Goal: Contribute content: Contribute content

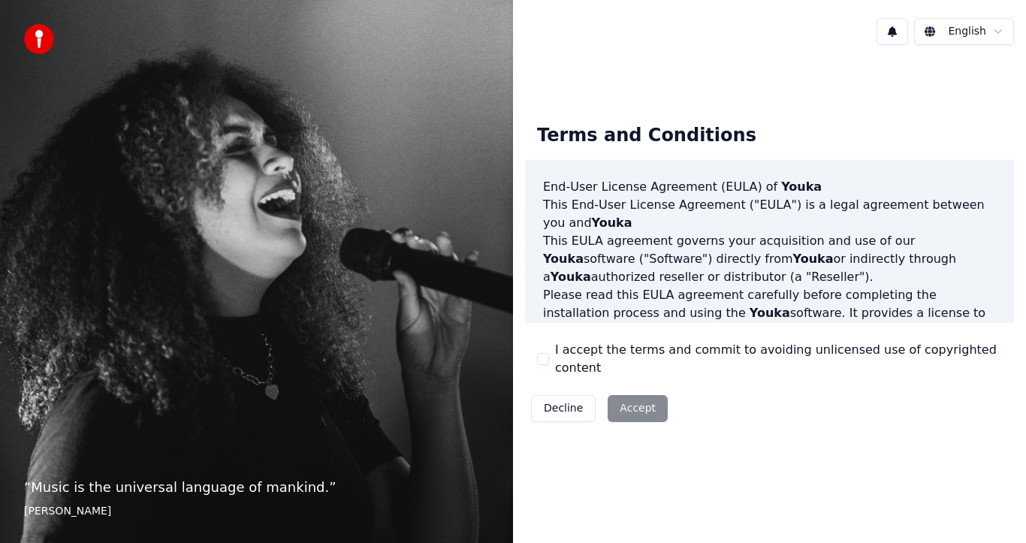
scroll to position [3, 0]
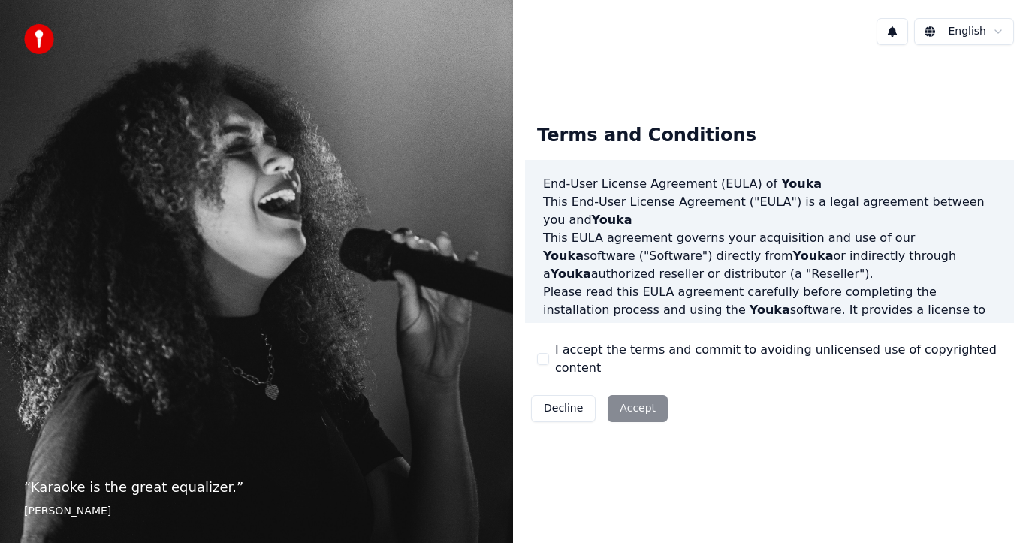
click at [542, 360] on button "I accept the terms and commit to avoiding unlicensed use of copyrighted content" at bounding box center [543, 359] width 12 height 12
click at [640, 395] on button "Accept" at bounding box center [637, 408] width 60 height 27
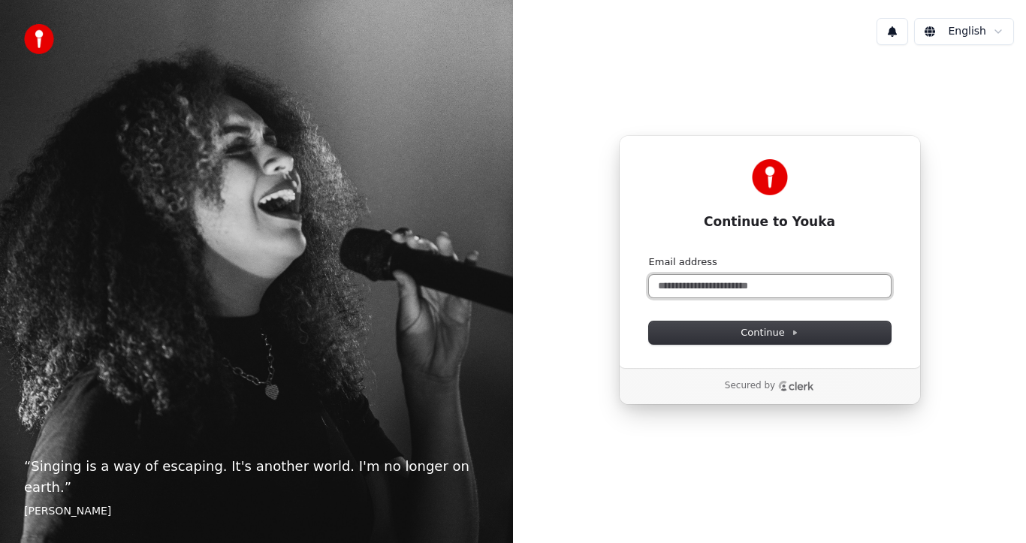
click at [734, 281] on input "Email address" at bounding box center [770, 286] width 242 height 23
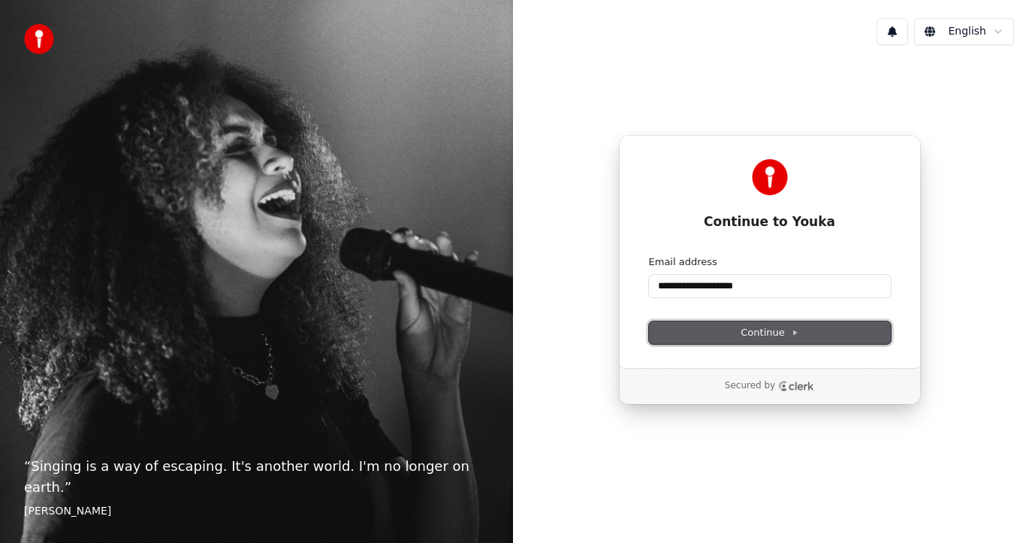
click at [781, 335] on span "Continue" at bounding box center [768, 333] width 57 height 14
type input "**********"
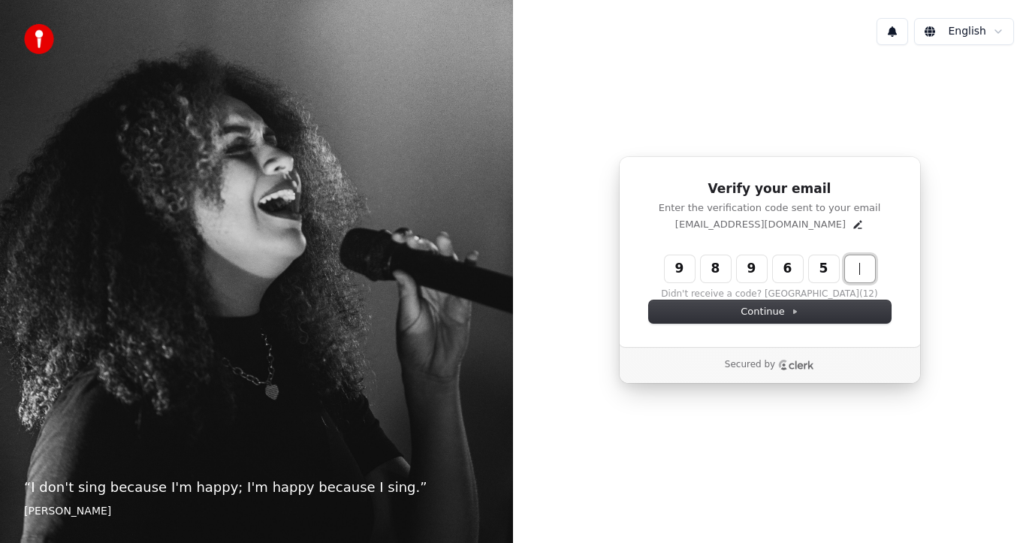
type input "******"
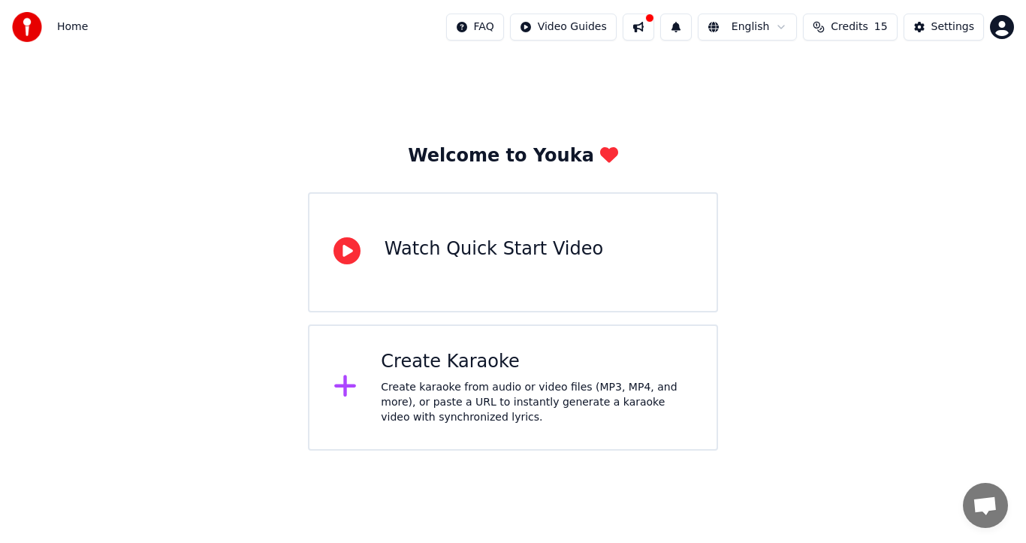
click at [444, 357] on div "Create Karaoke" at bounding box center [537, 362] width 312 height 24
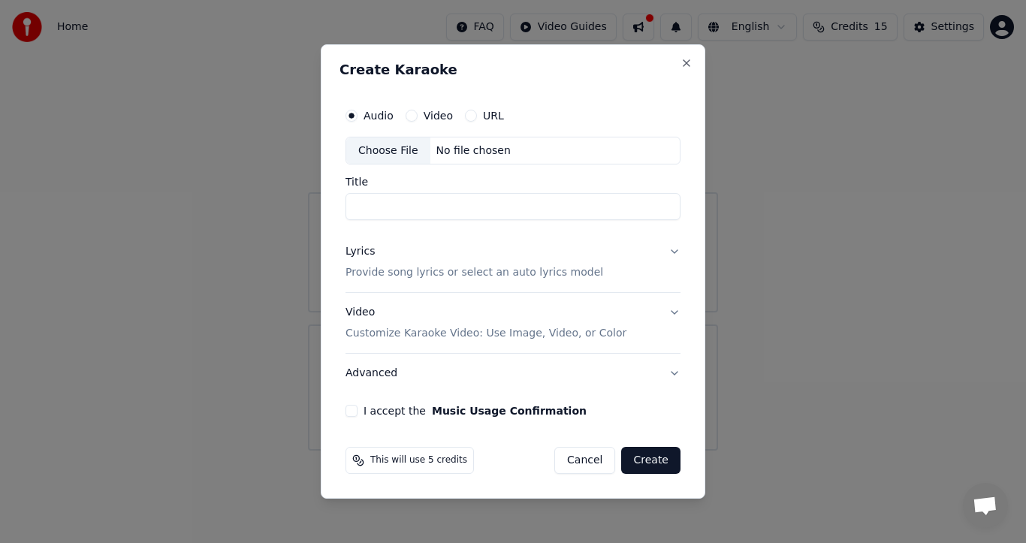
click at [387, 151] on div "Choose File" at bounding box center [388, 150] width 84 height 27
type input "**********"
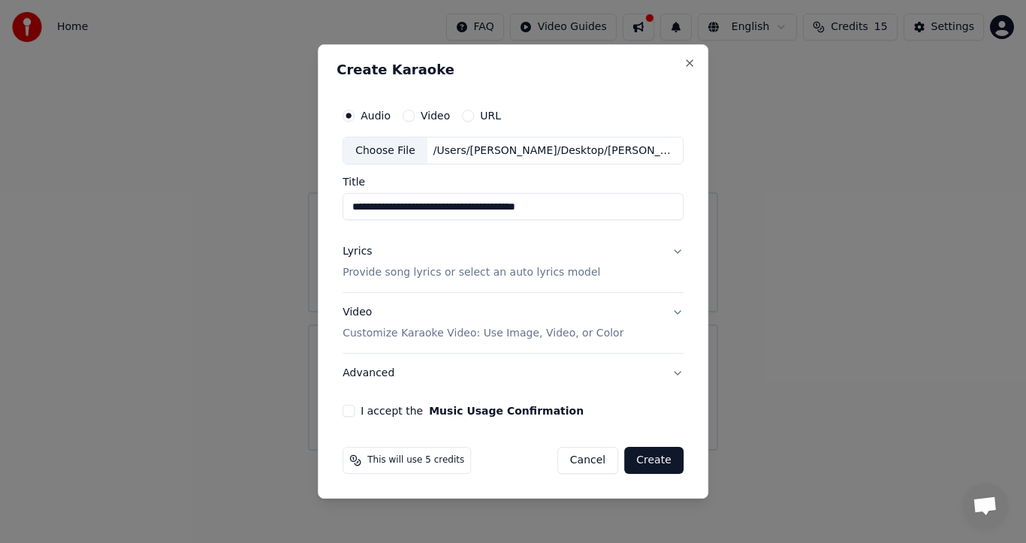
click at [411, 115] on button "Video" at bounding box center [408, 116] width 12 height 12
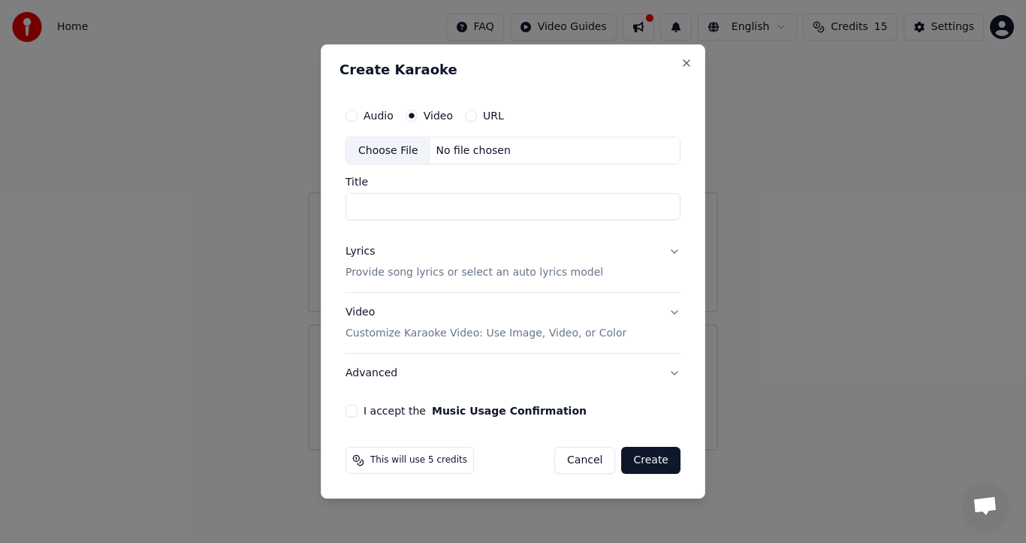
click at [401, 150] on div "Choose File" at bounding box center [388, 150] width 84 height 27
type input "********"
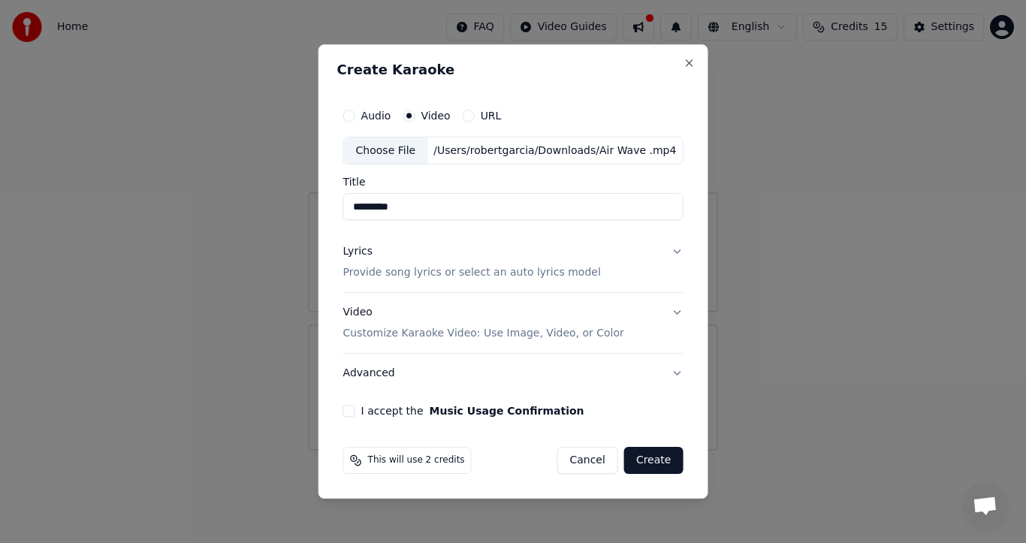
click at [354, 412] on button "I accept the Music Usage Confirmation" at bounding box center [349, 411] width 12 height 12
click at [655, 461] on button "Create" at bounding box center [653, 460] width 59 height 27
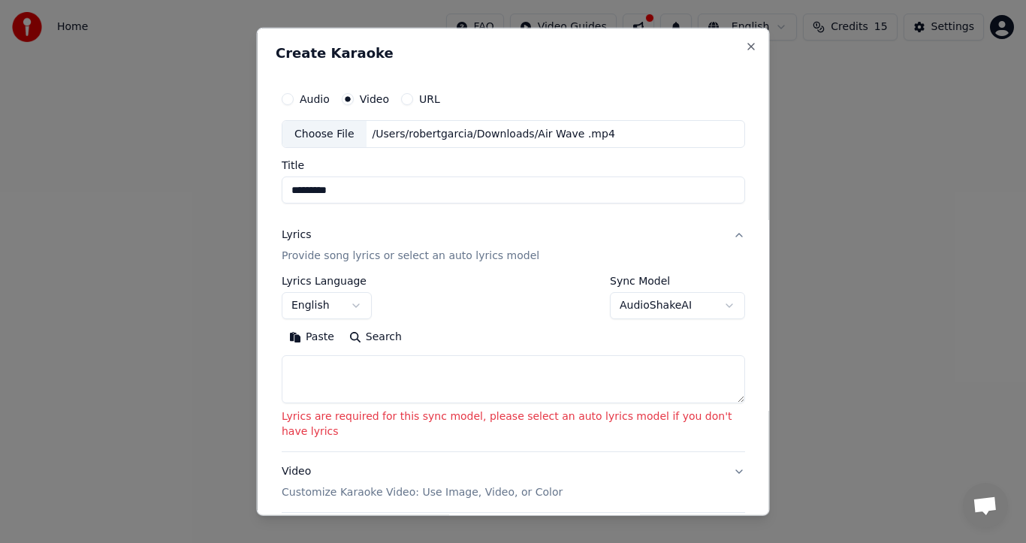
click at [351, 297] on button "English" at bounding box center [327, 305] width 90 height 27
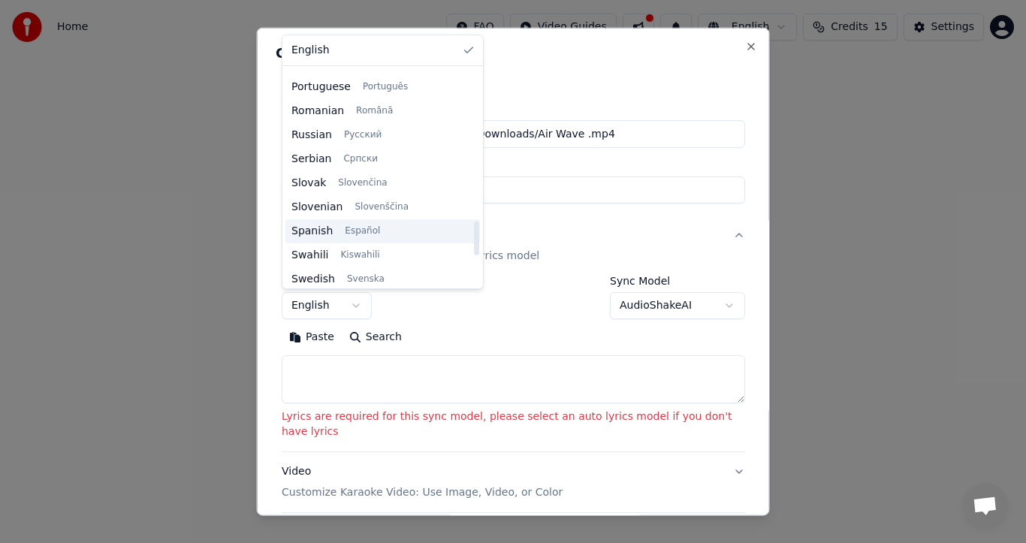
scroll to position [980, 0]
select select "**"
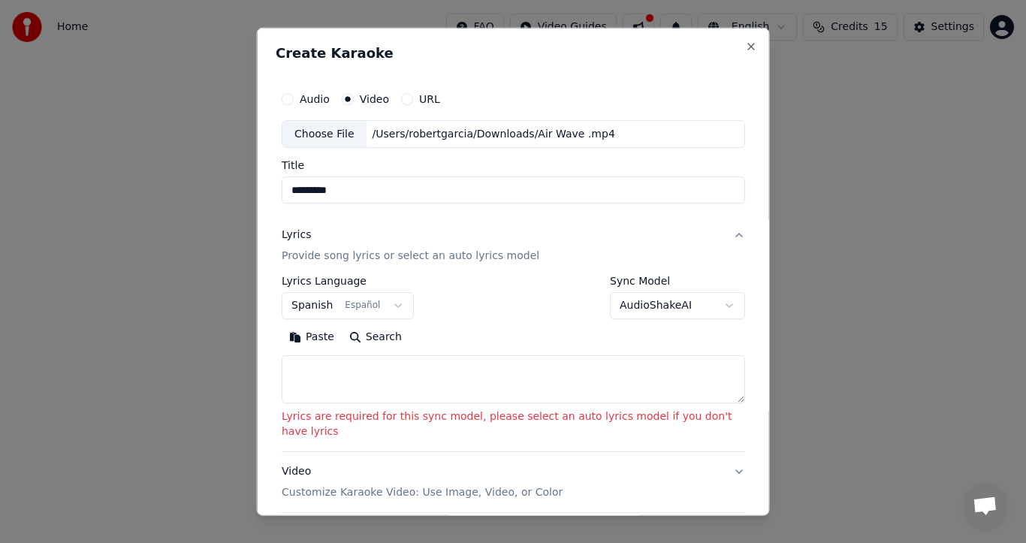
click at [475, 323] on div "**********" at bounding box center [513, 340] width 463 height 128
click at [721, 306] on body "**********" at bounding box center [513, 225] width 1026 height 450
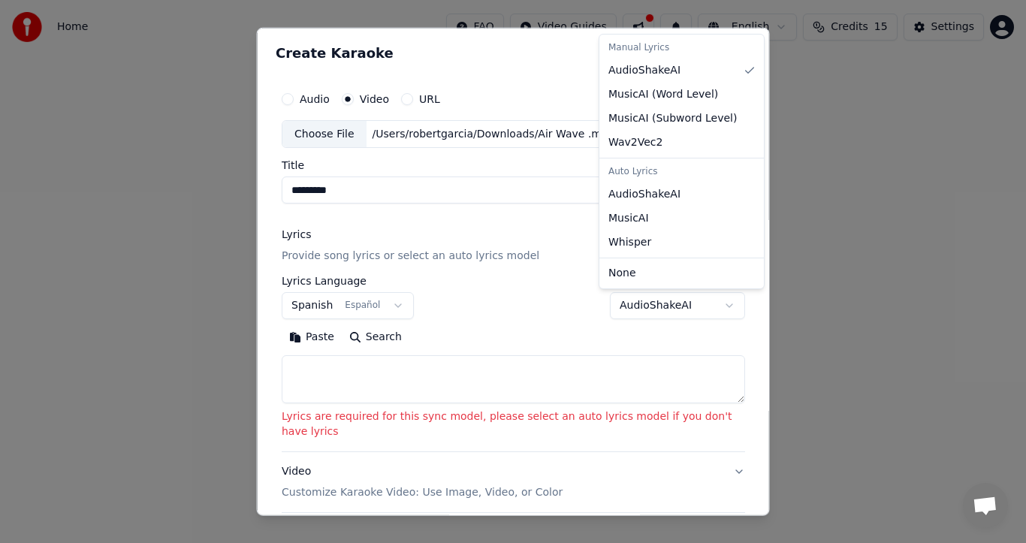
click at [560, 337] on body "**********" at bounding box center [513, 225] width 1026 height 450
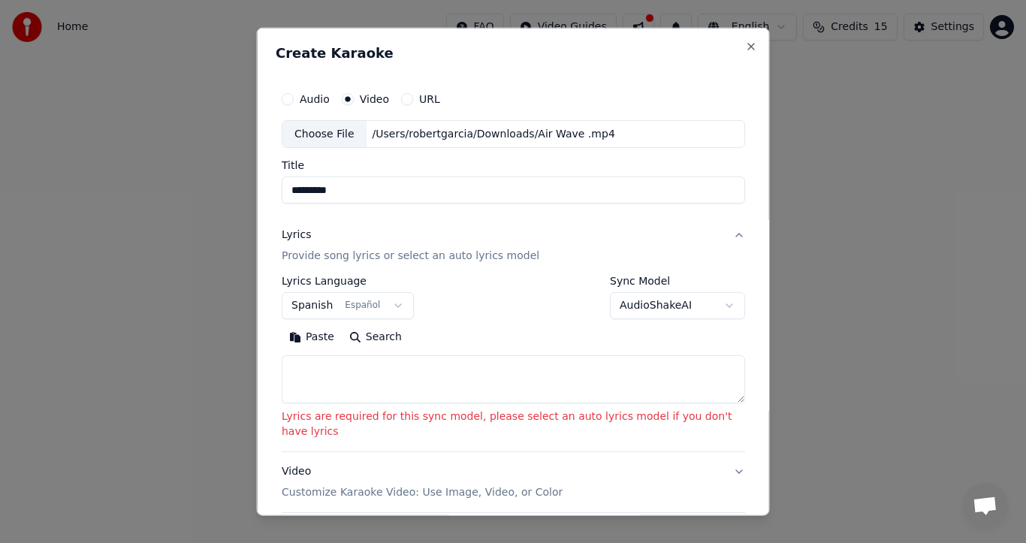
click at [357, 375] on textarea at bounding box center [513, 379] width 463 height 48
click at [346, 375] on textarea at bounding box center [513, 379] width 463 height 48
paste textarea "**********"
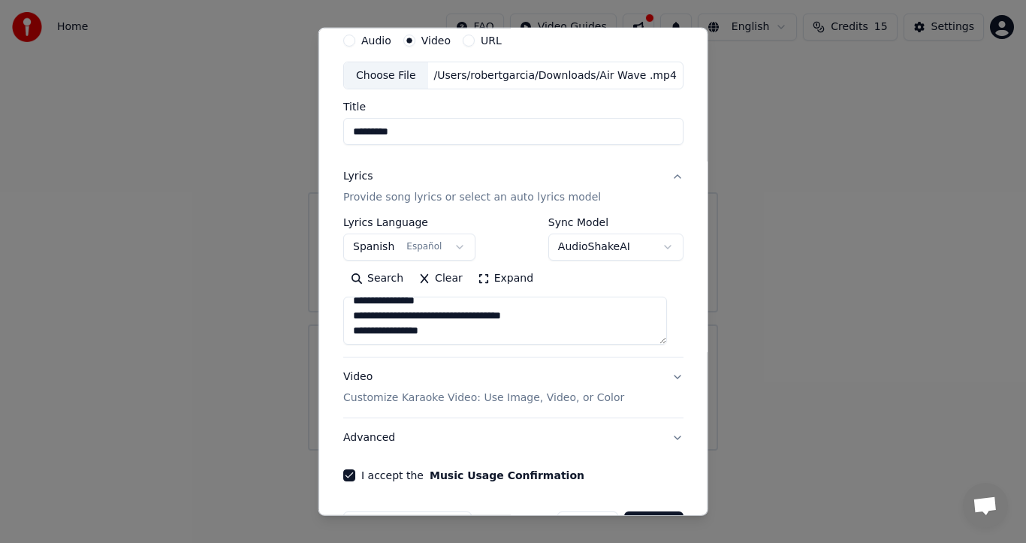
scroll to position [106, 0]
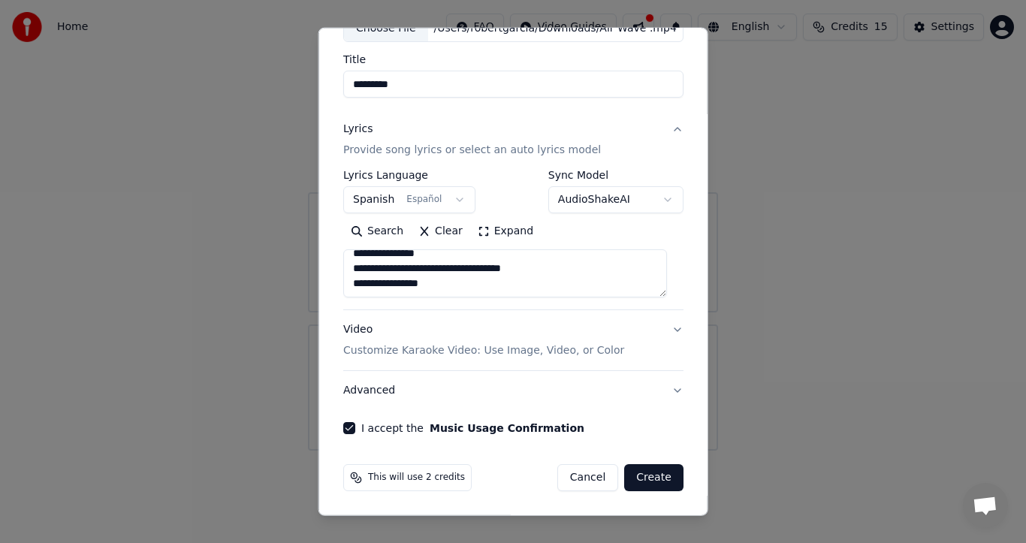
type textarea "**********"
click at [640, 477] on button "Create" at bounding box center [653, 477] width 59 height 27
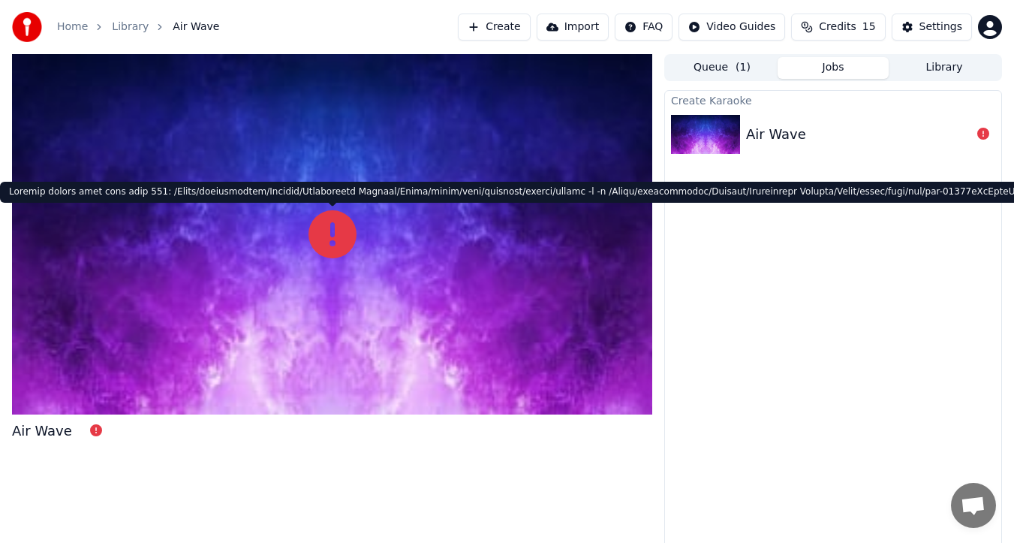
click at [336, 239] on icon at bounding box center [333, 234] width 48 height 48
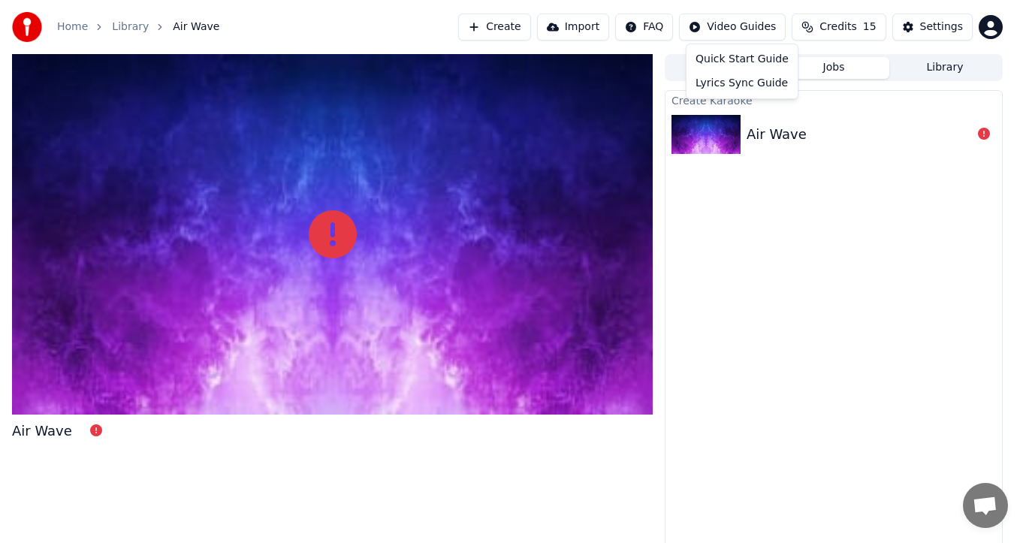
click at [721, 24] on html "Home Library Air Wave Create Import FAQ Video Guides Credits 15 Settings Air Wa…" at bounding box center [513, 271] width 1026 height 543
click at [810, 309] on html "Home Library Air Wave Create Import FAQ Video Guides Credits 15 Settings Air Wa…" at bounding box center [513, 271] width 1026 height 543
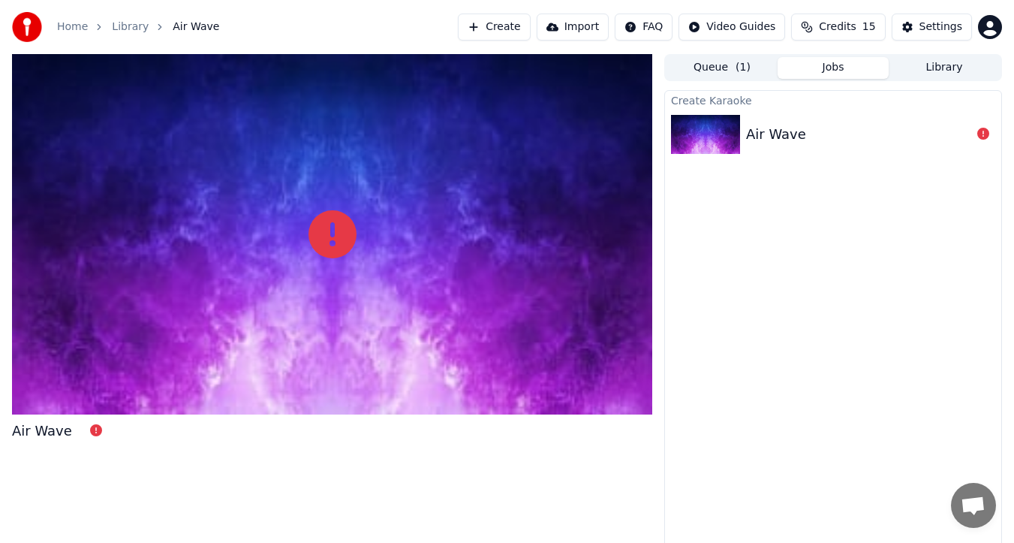
click at [714, 62] on button "Queue ( 1 )" at bounding box center [722, 68] width 111 height 22
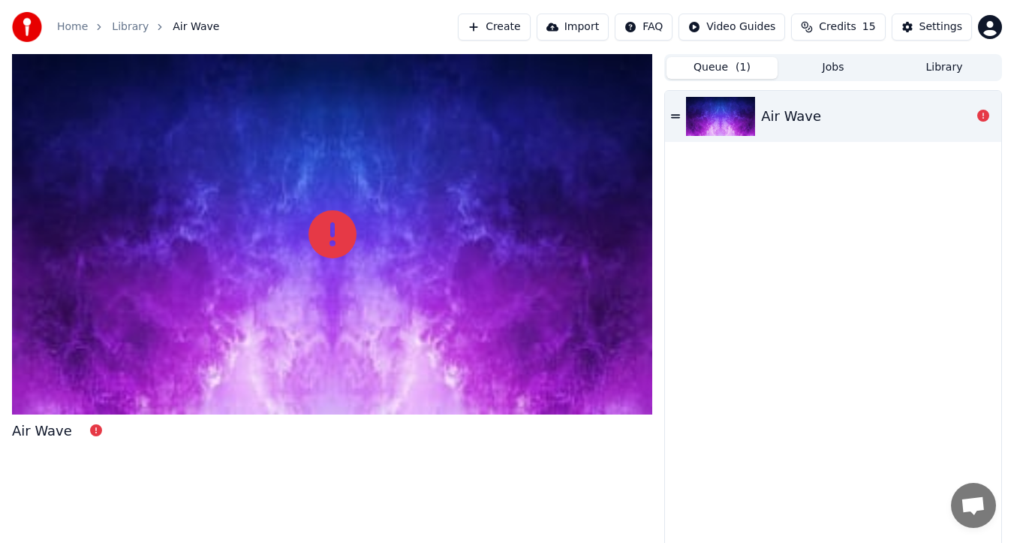
click at [715, 62] on button "Queue ( 1 )" at bounding box center [722, 68] width 111 height 22
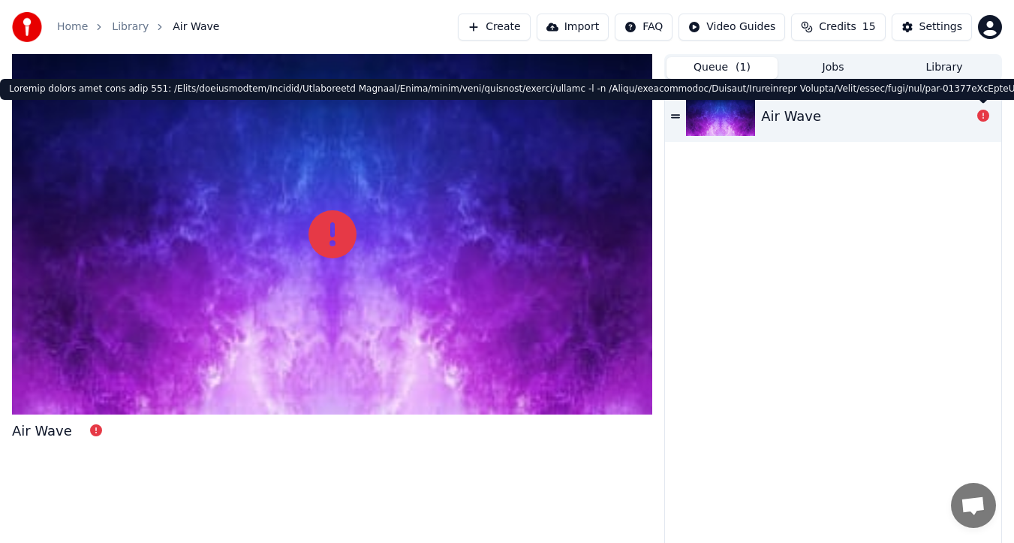
click at [983, 116] on icon at bounding box center [983, 116] width 12 height 12
click at [982, 118] on icon at bounding box center [983, 116] width 12 height 12
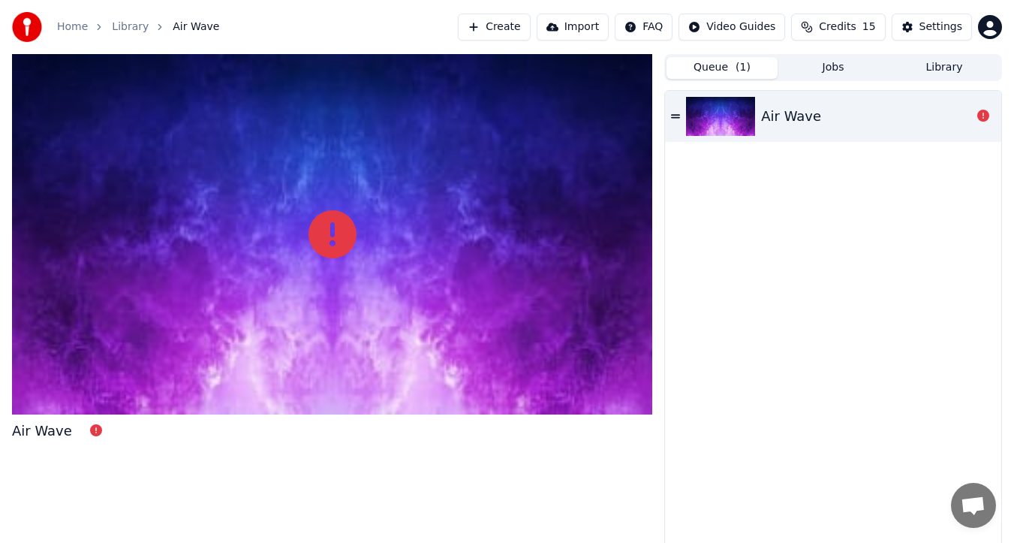
click at [718, 230] on div "Air Wave" at bounding box center [833, 321] width 336 height 460
click at [513, 26] on button "Create" at bounding box center [494, 27] width 73 height 27
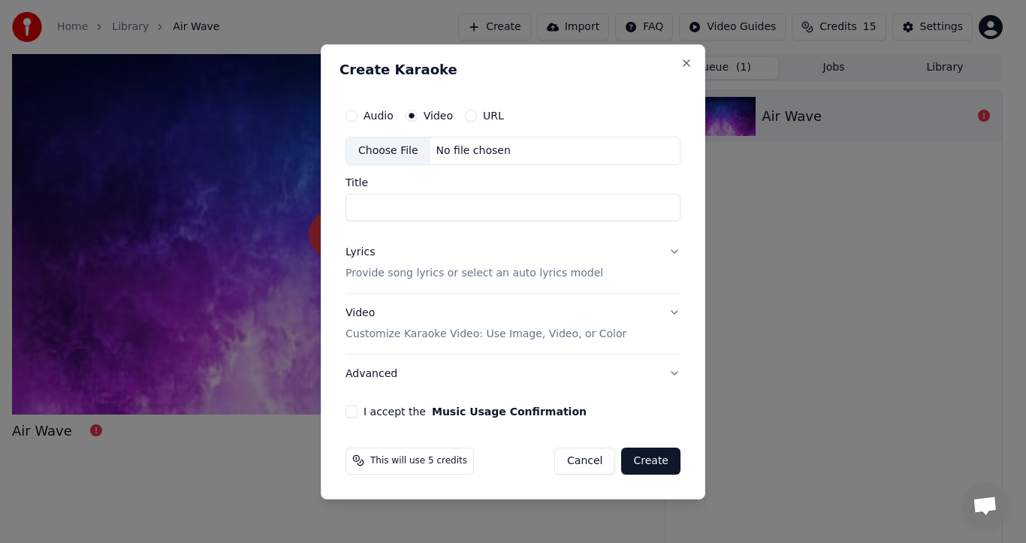
click at [352, 116] on button "Audio" at bounding box center [351, 116] width 12 height 12
click at [396, 149] on div "Choose File" at bounding box center [388, 150] width 84 height 27
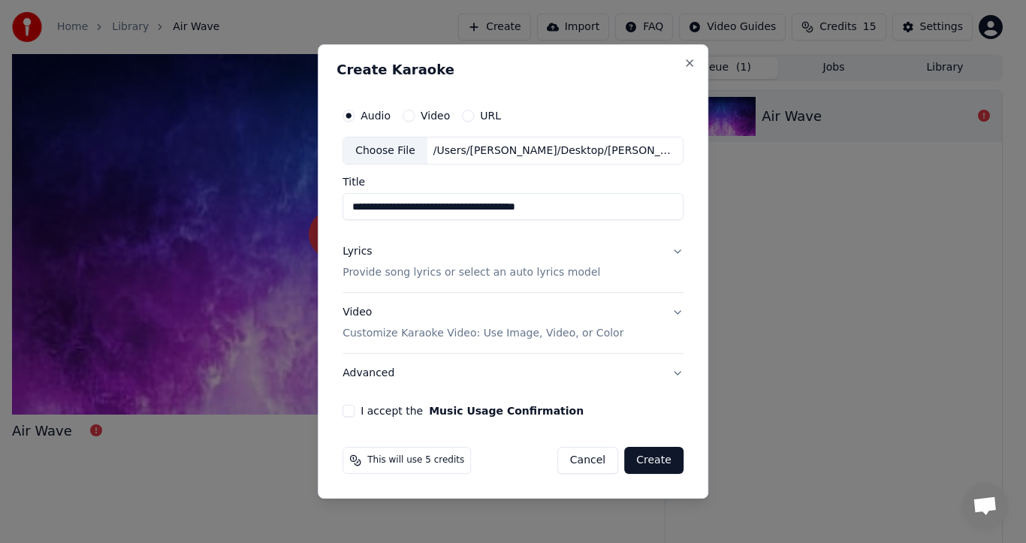
click at [613, 213] on input "**********" at bounding box center [512, 207] width 341 height 27
type input "**********"
click at [350, 414] on button "I accept the Music Usage Confirmation" at bounding box center [348, 411] width 12 height 12
click at [661, 462] on button "Create" at bounding box center [653, 460] width 59 height 27
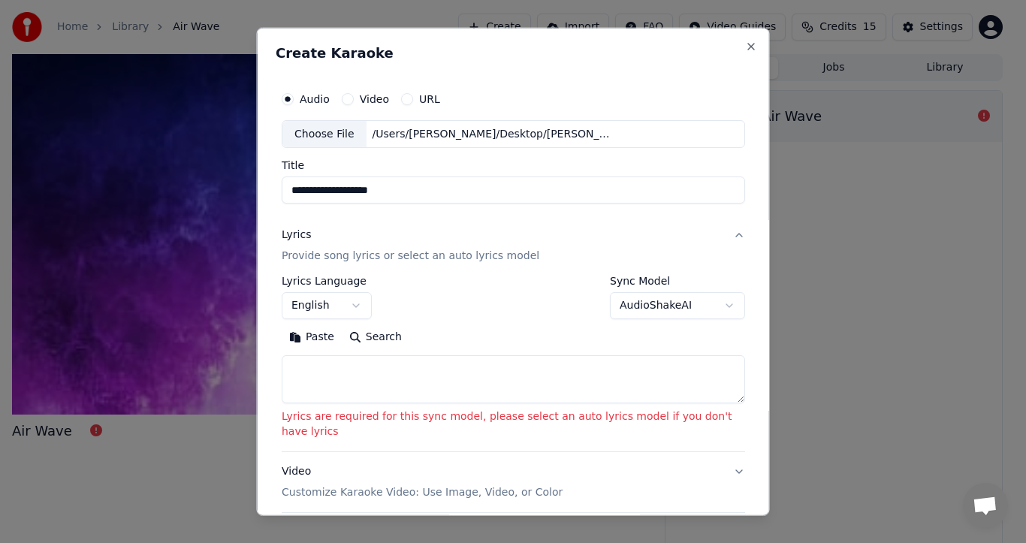
click at [408, 367] on textarea at bounding box center [513, 379] width 463 height 48
paste textarea "**********"
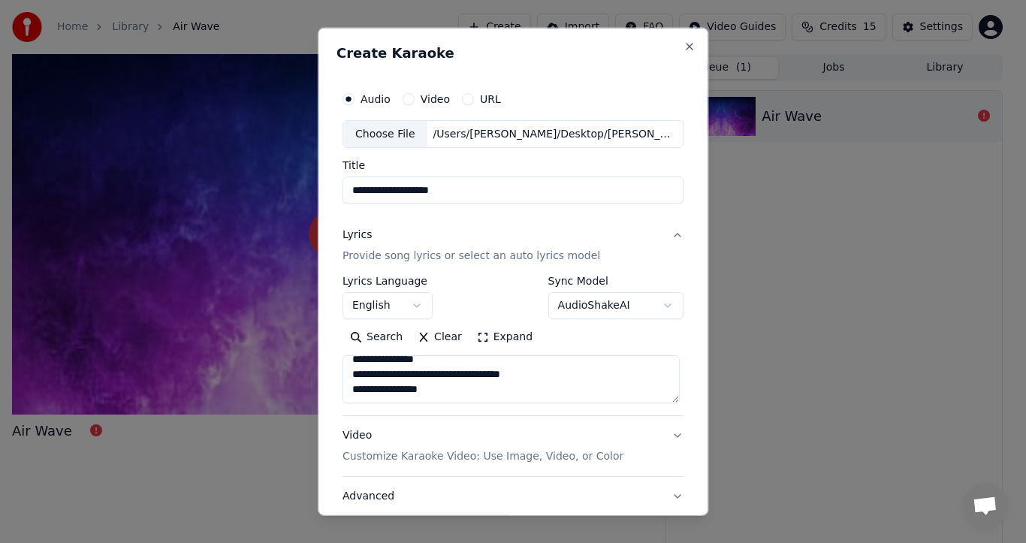
scroll to position [106, 0]
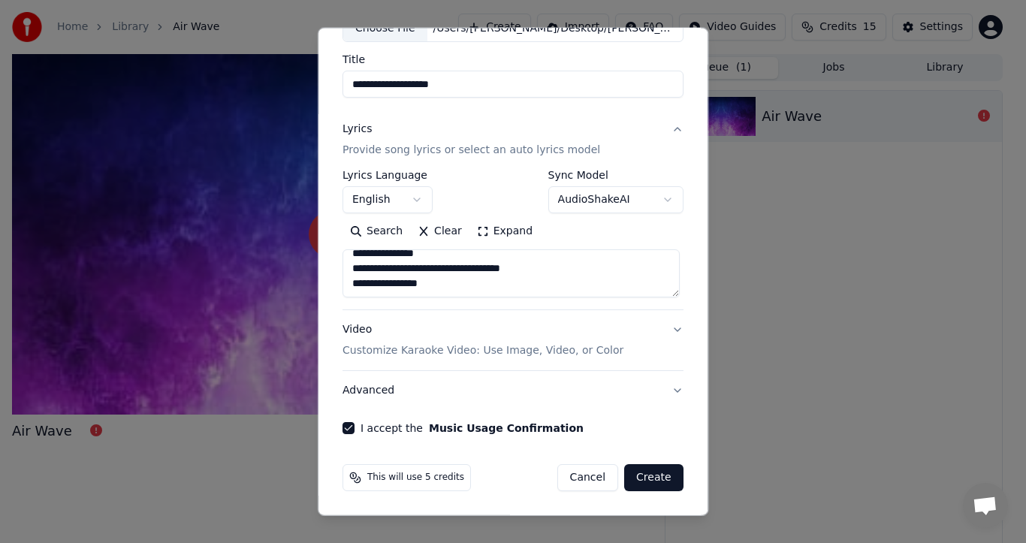
type textarea "**********"
click at [390, 200] on button "English" at bounding box center [387, 199] width 90 height 27
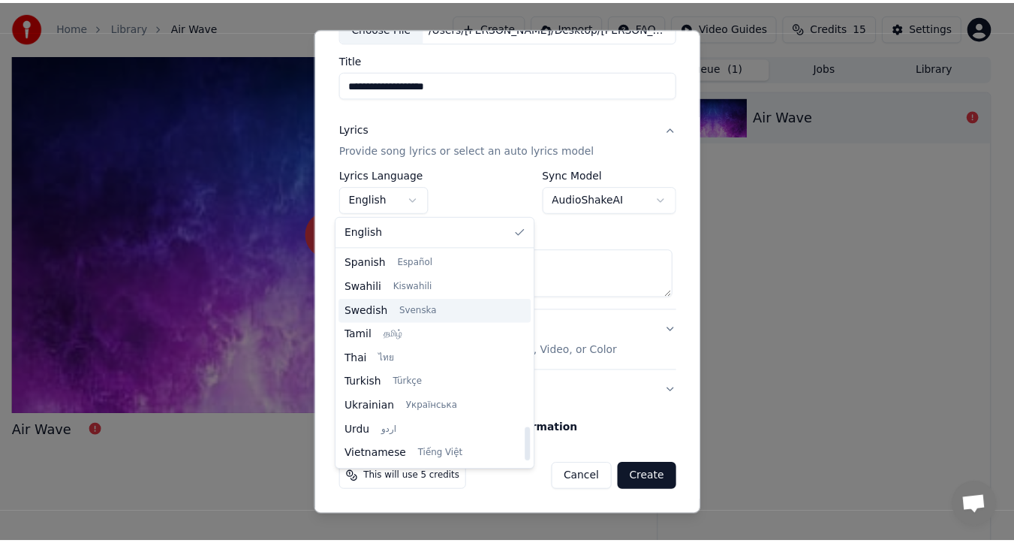
scroll to position [1128, 0]
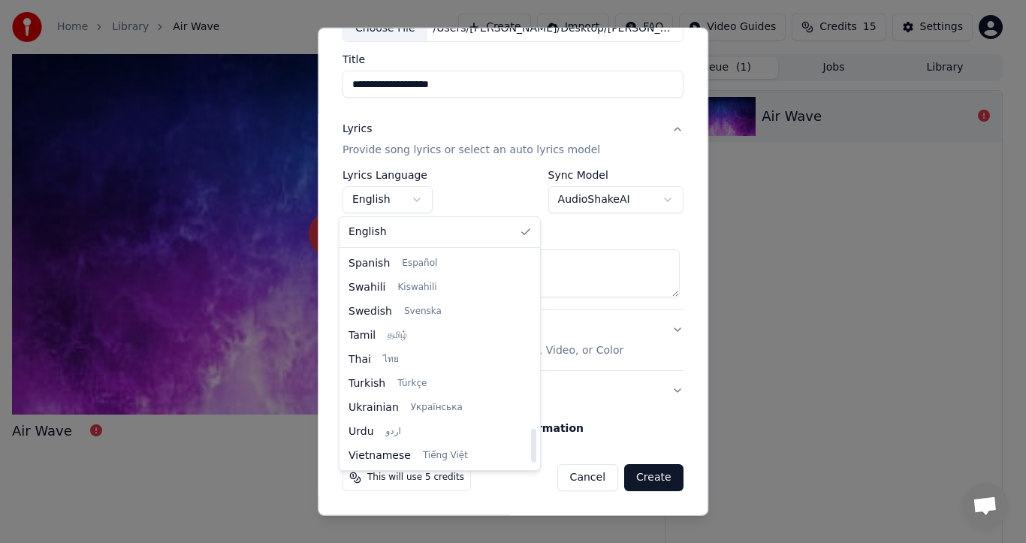
select select "**"
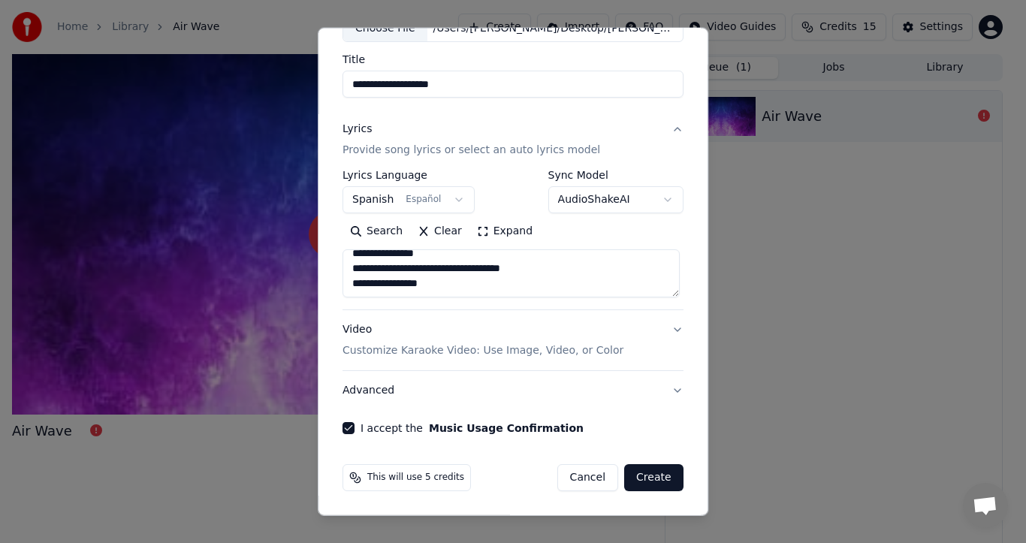
click at [647, 480] on button "Create" at bounding box center [653, 477] width 59 height 27
select select
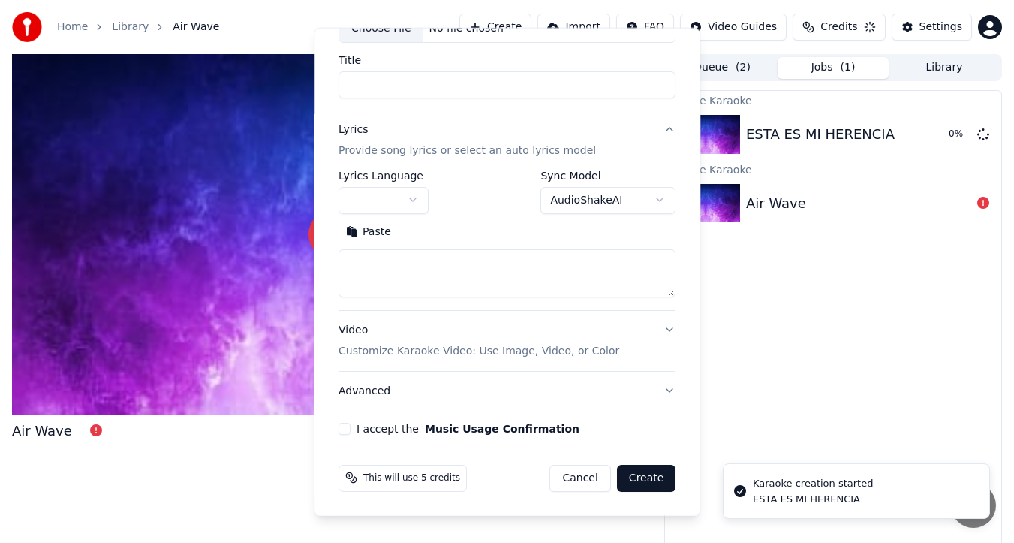
scroll to position [0, 0]
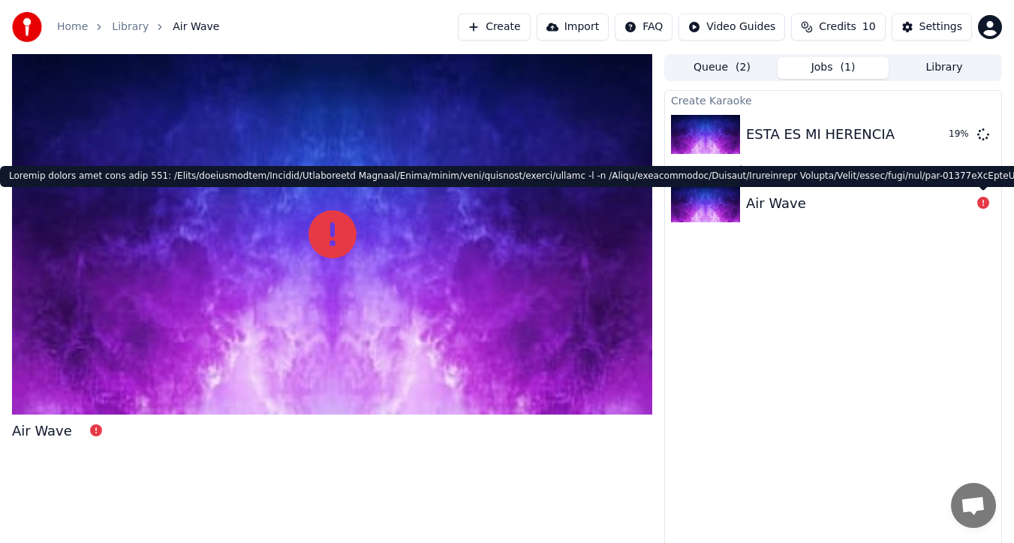
click at [985, 203] on icon at bounding box center [983, 203] width 12 height 12
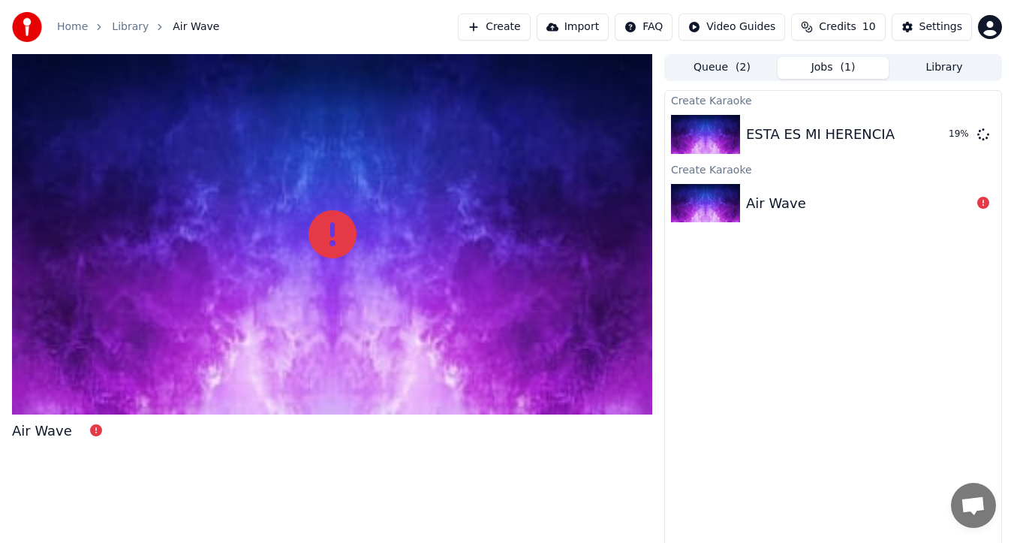
click at [984, 203] on icon at bounding box center [983, 203] width 12 height 12
click at [948, 134] on button "Play" at bounding box center [947, 134] width 47 height 27
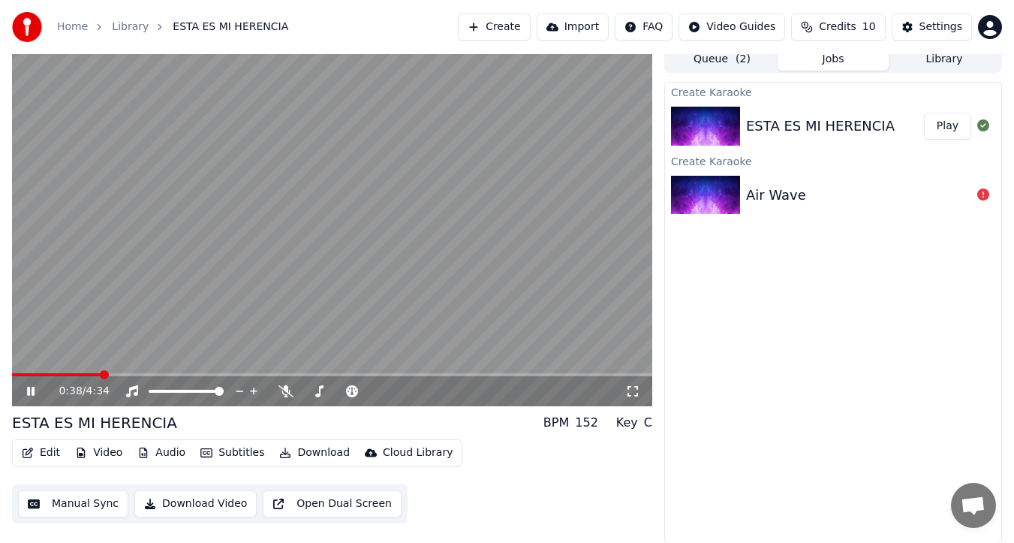
scroll to position [9, 0]
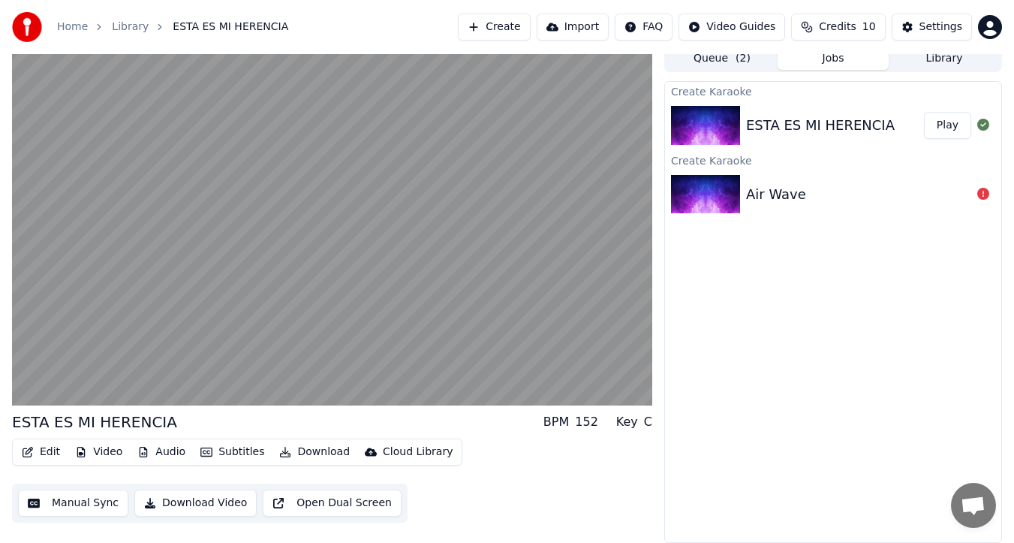
click at [924, 112] on button "Play" at bounding box center [947, 125] width 47 height 27
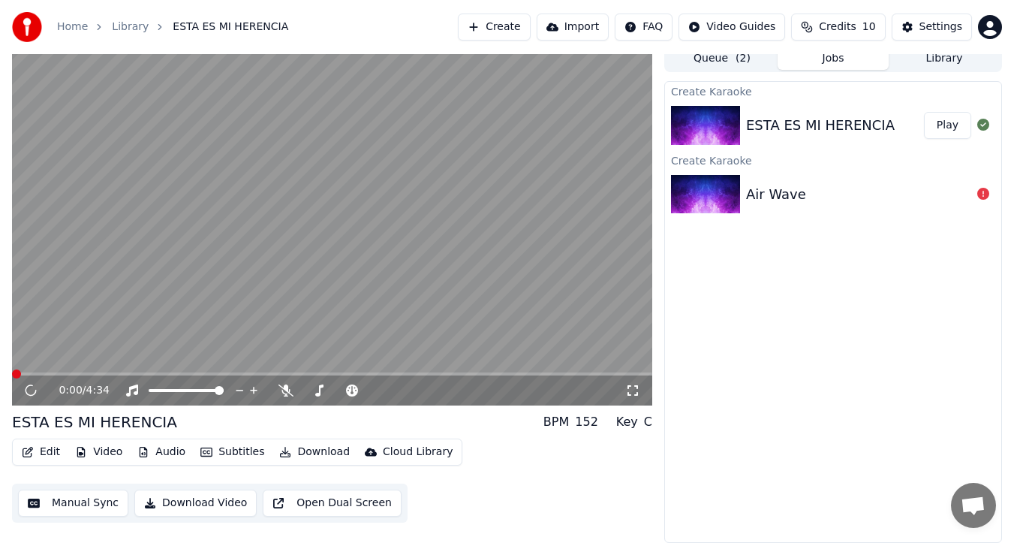
click at [44, 453] on button "Edit" at bounding box center [41, 451] width 50 height 21
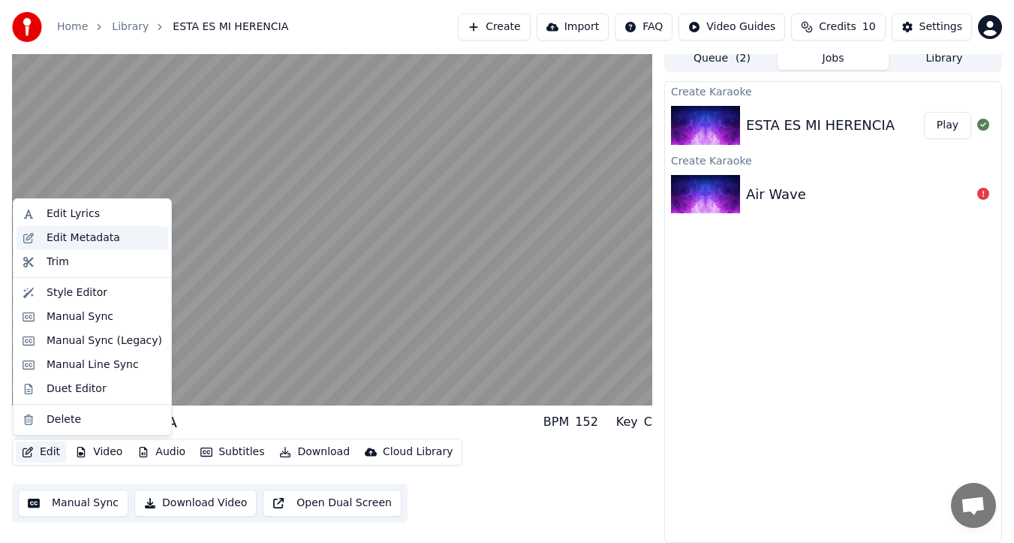
click at [74, 236] on div "Edit Metadata" at bounding box center [84, 237] width 74 height 15
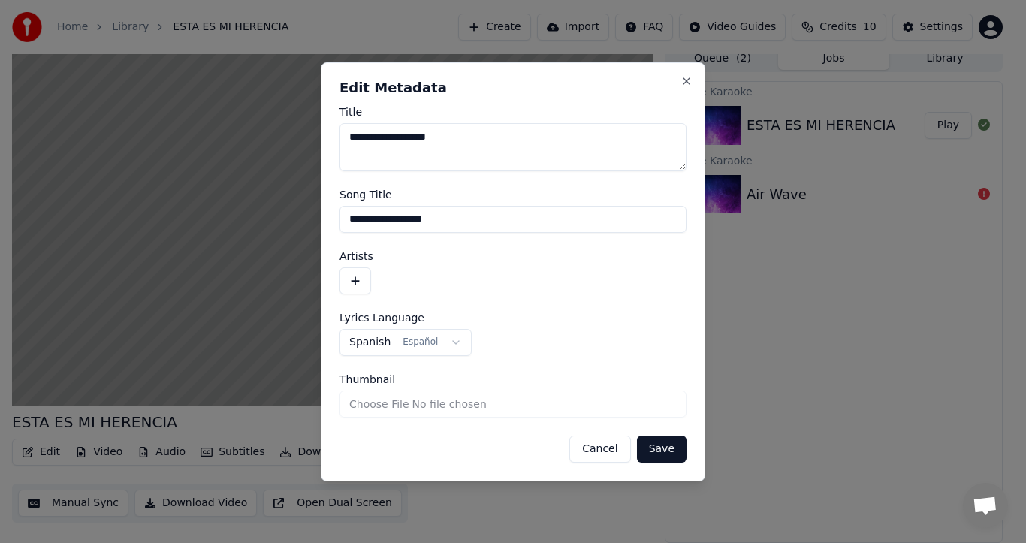
click at [450, 156] on textarea "**********" at bounding box center [512, 147] width 347 height 48
click at [606, 456] on button "Cancel" at bounding box center [599, 448] width 61 height 27
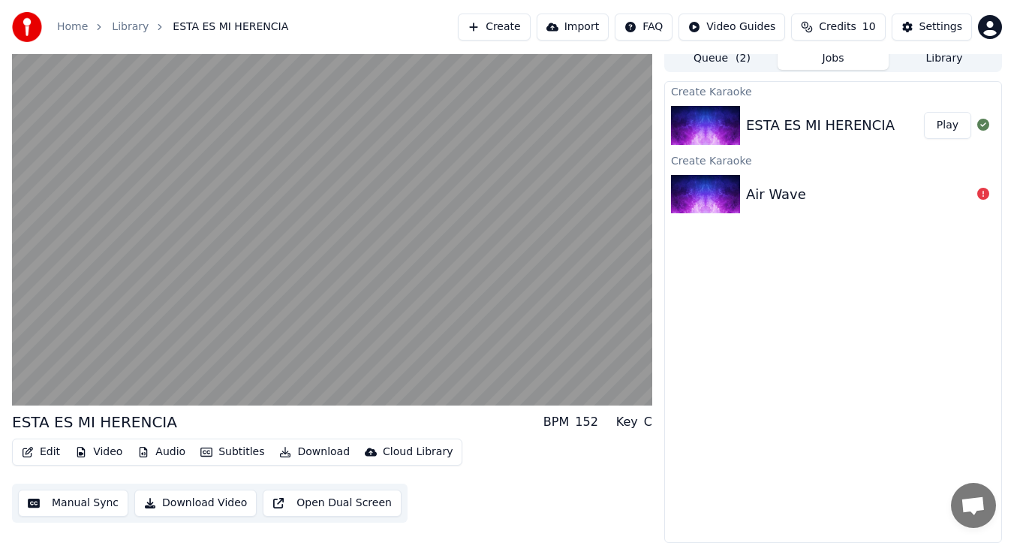
click at [642, 427] on div "Key C" at bounding box center [634, 422] width 36 height 18
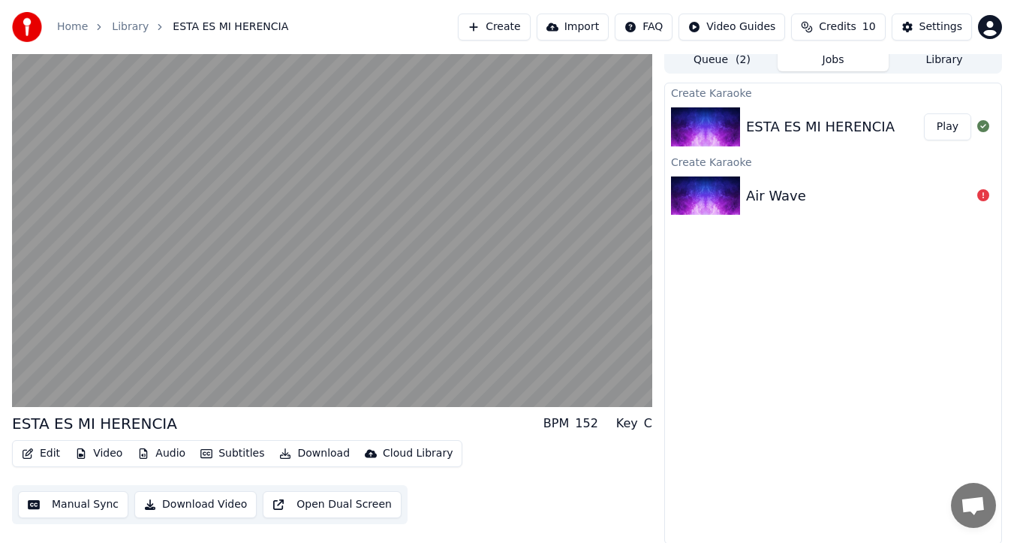
scroll to position [9, 0]
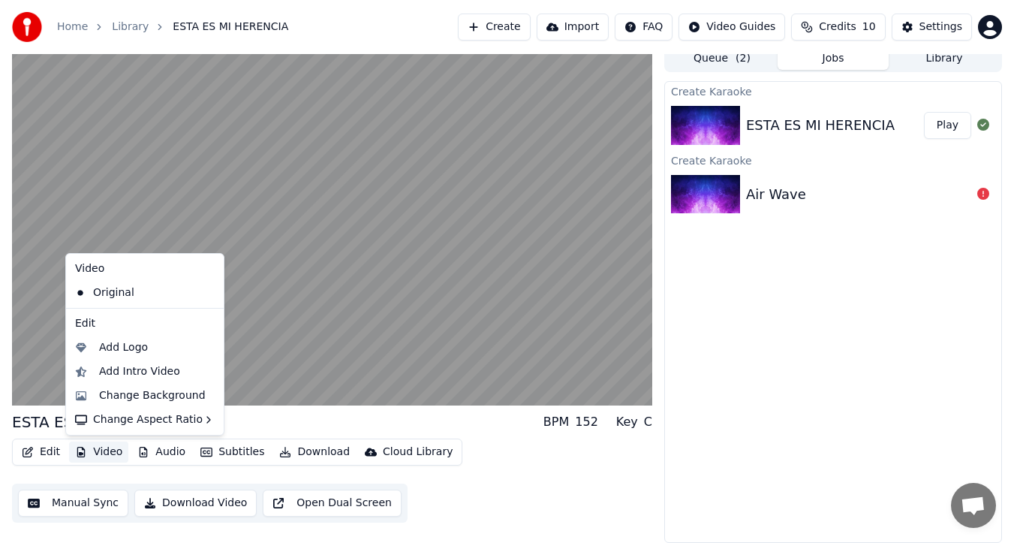
click at [98, 453] on button "Video" at bounding box center [98, 451] width 59 height 21
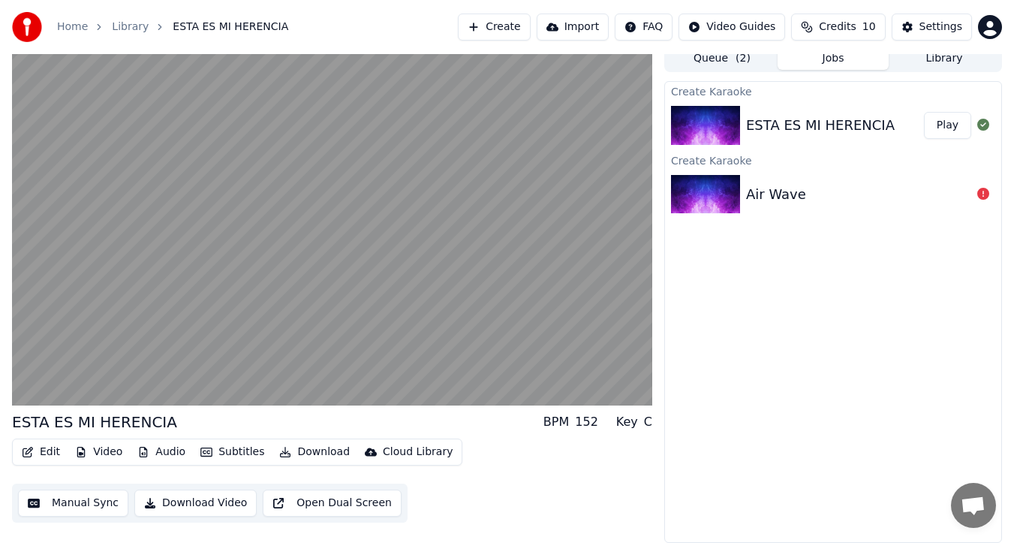
click at [455, 504] on div "Edit Video Audio Subtitles Download Cloud Library Manual Sync Download Video Op…" at bounding box center [332, 480] width 640 height 84
click at [197, 500] on button "Download Video" at bounding box center [195, 502] width 122 height 27
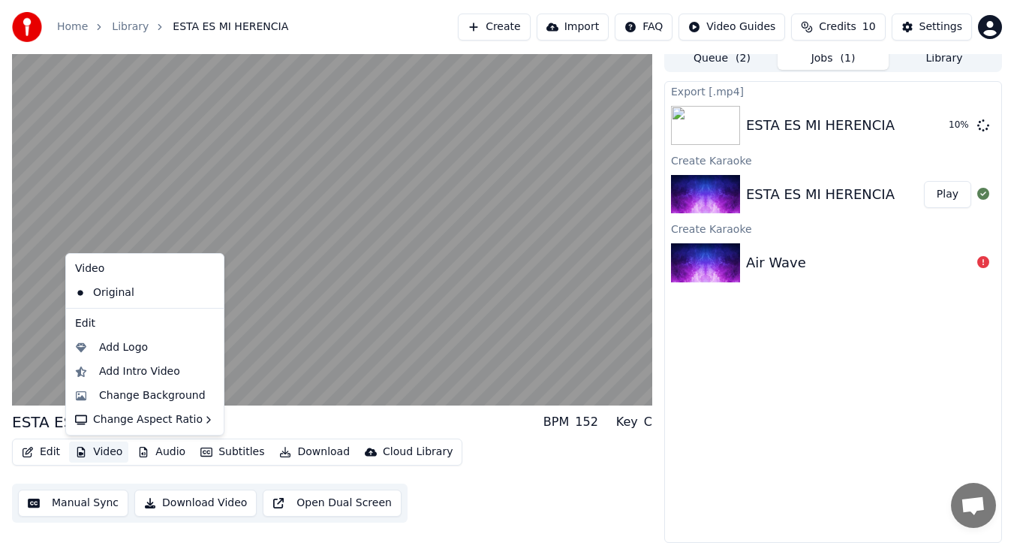
click at [108, 452] on button "Video" at bounding box center [98, 451] width 59 height 21
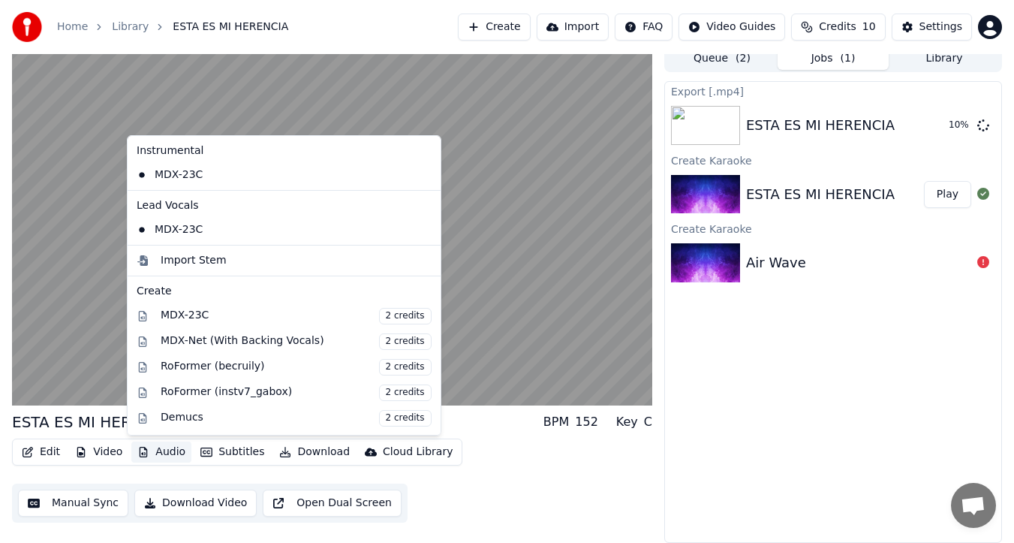
click at [163, 450] on button "Audio" at bounding box center [161, 451] width 60 height 21
click at [167, 261] on div "Import Stem" at bounding box center [194, 260] width 66 height 15
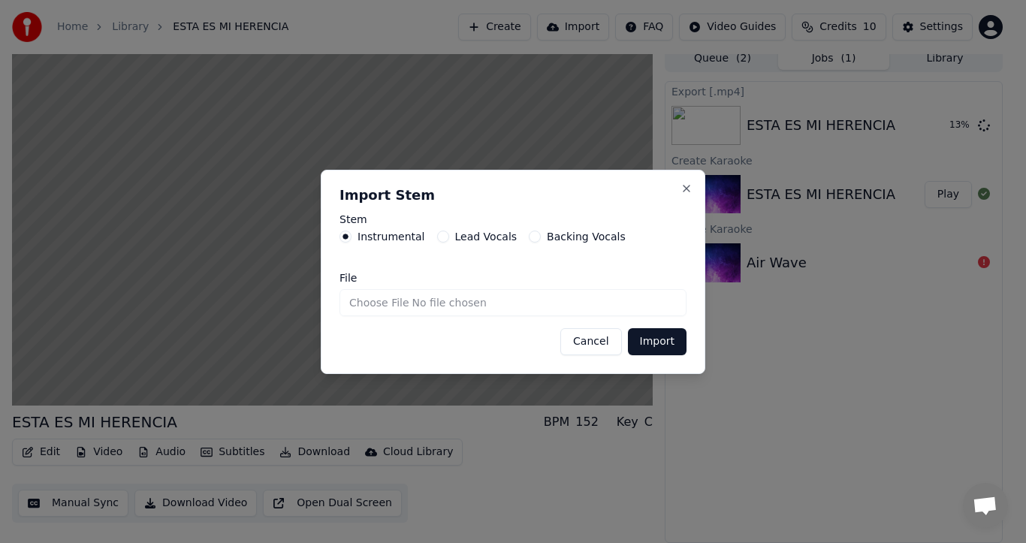
click at [375, 303] on input "File" at bounding box center [512, 302] width 347 height 27
type input "**********"
click at [658, 343] on button "Import" at bounding box center [657, 341] width 59 height 27
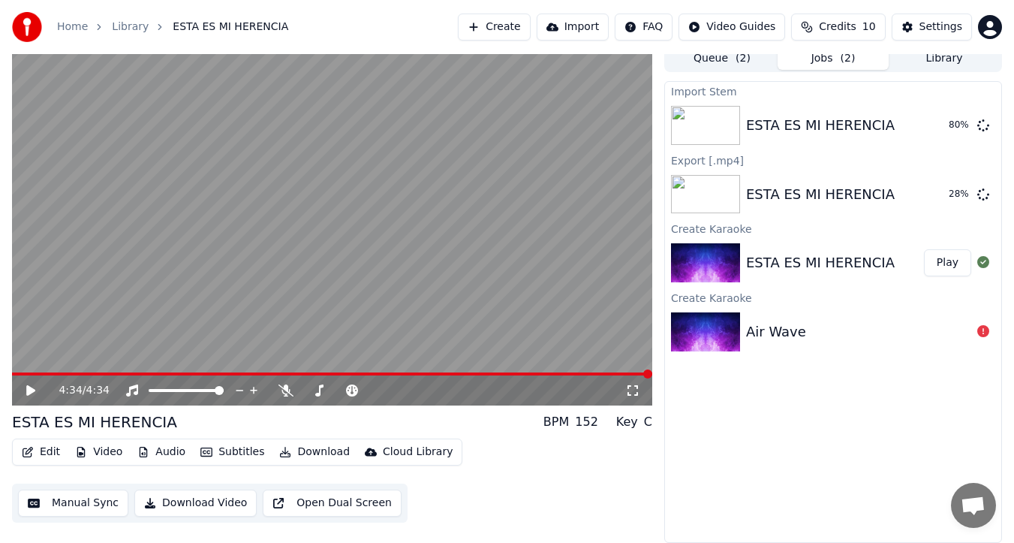
click at [761, 468] on div "Import Stem ESTA ES MI HERENCIA 80 % Export [.mp4] ESTA ES MI HERENCIA 28 % Cre…" at bounding box center [833, 312] width 338 height 462
click at [951, 130] on button "Play" at bounding box center [947, 125] width 47 height 27
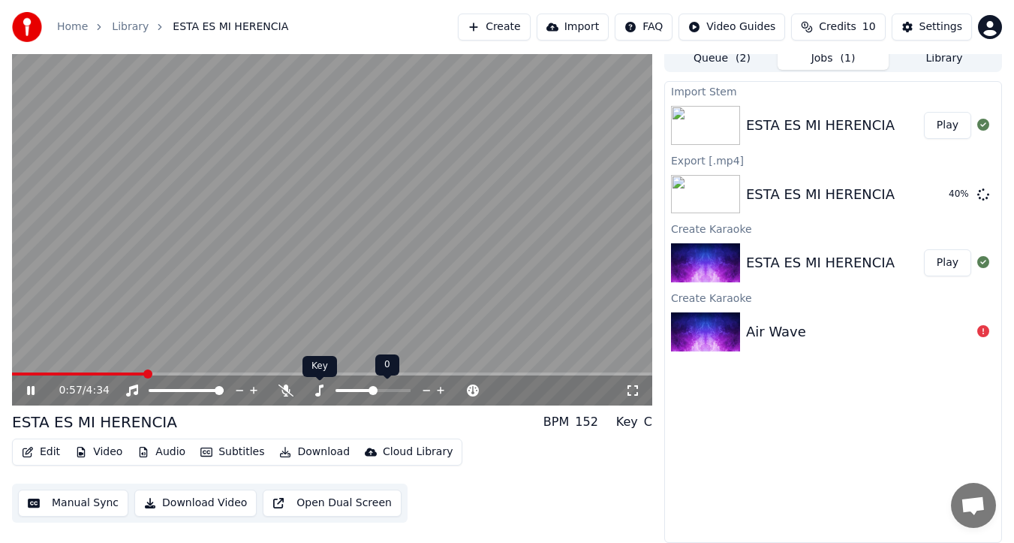
click at [318, 393] on icon at bounding box center [319, 390] width 8 height 12
click at [321, 387] on icon at bounding box center [319, 390] width 15 height 12
click at [315, 394] on icon at bounding box center [319, 390] width 15 height 12
click at [316, 393] on icon at bounding box center [319, 390] width 8 height 12
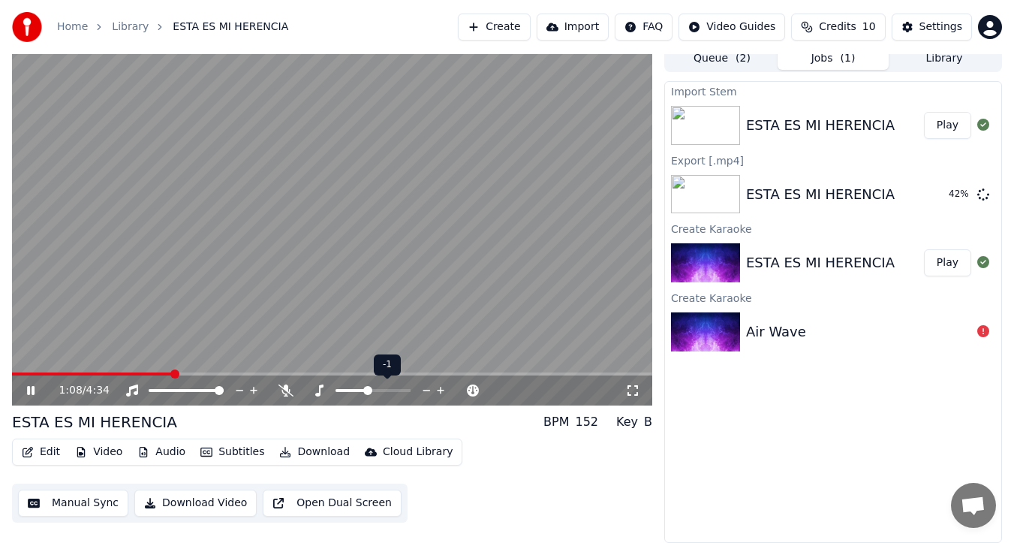
click at [366, 390] on span at bounding box center [367, 390] width 9 height 9
click at [317, 394] on icon at bounding box center [319, 390] width 8 height 12
click at [362, 392] on span at bounding box center [362, 390] width 9 height 9
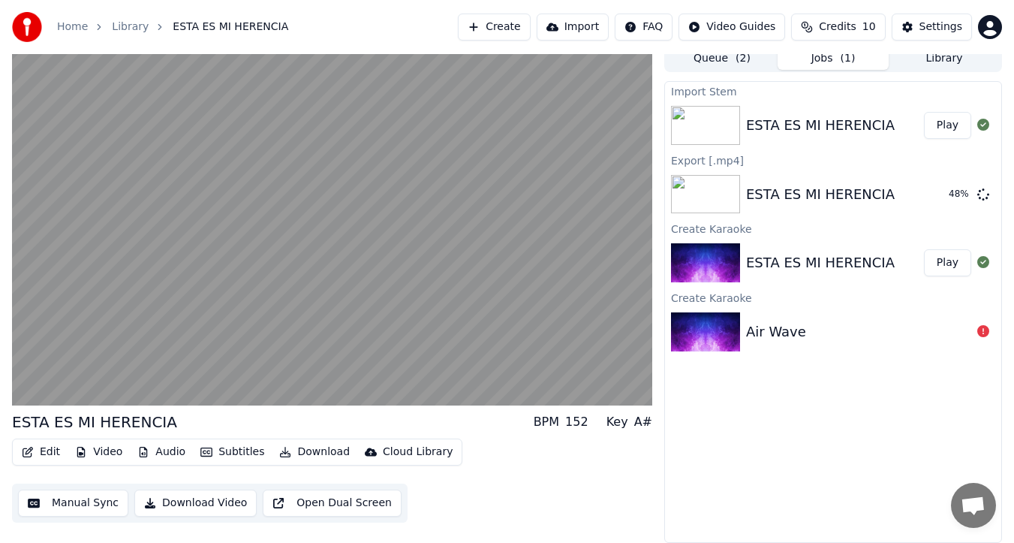
click at [194, 502] on button "Download Video" at bounding box center [195, 502] width 122 height 27
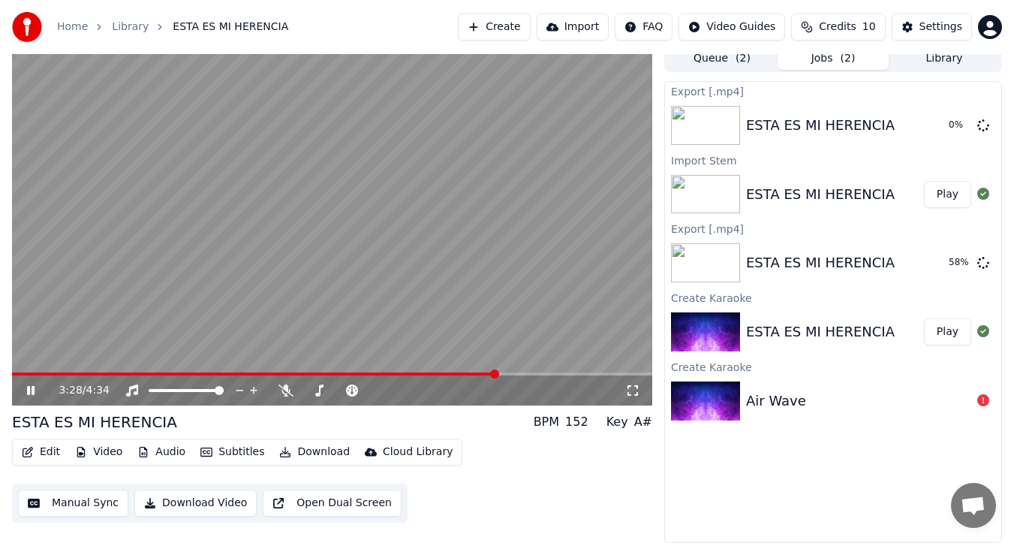
click at [32, 391] on icon at bounding box center [31, 390] width 8 height 9
click at [32, 388] on icon at bounding box center [30, 390] width 9 height 11
click at [20, 375] on div "3:31 / 4:34" at bounding box center [332, 390] width 640 height 30
click at [21, 373] on span at bounding box center [258, 373] width 493 height 3
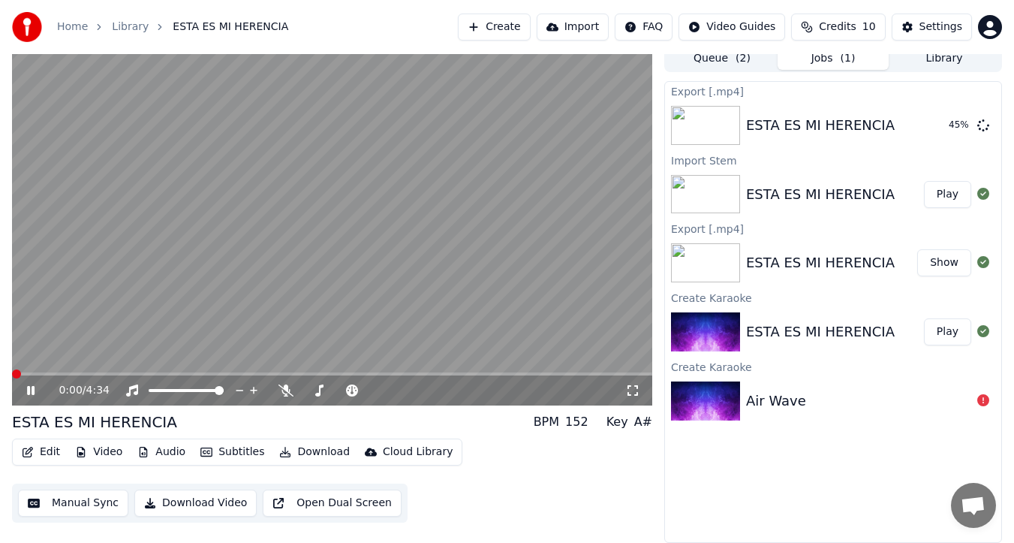
click at [12, 376] on span at bounding box center [16, 373] width 9 height 9
click at [32, 390] on icon at bounding box center [31, 390] width 8 height 9
click at [29, 391] on icon at bounding box center [30, 390] width 9 height 11
click at [28, 390] on icon at bounding box center [31, 390] width 8 height 9
click at [943, 264] on button "Show" at bounding box center [944, 262] width 54 height 27
